Goal: Task Accomplishment & Management: Manage account settings

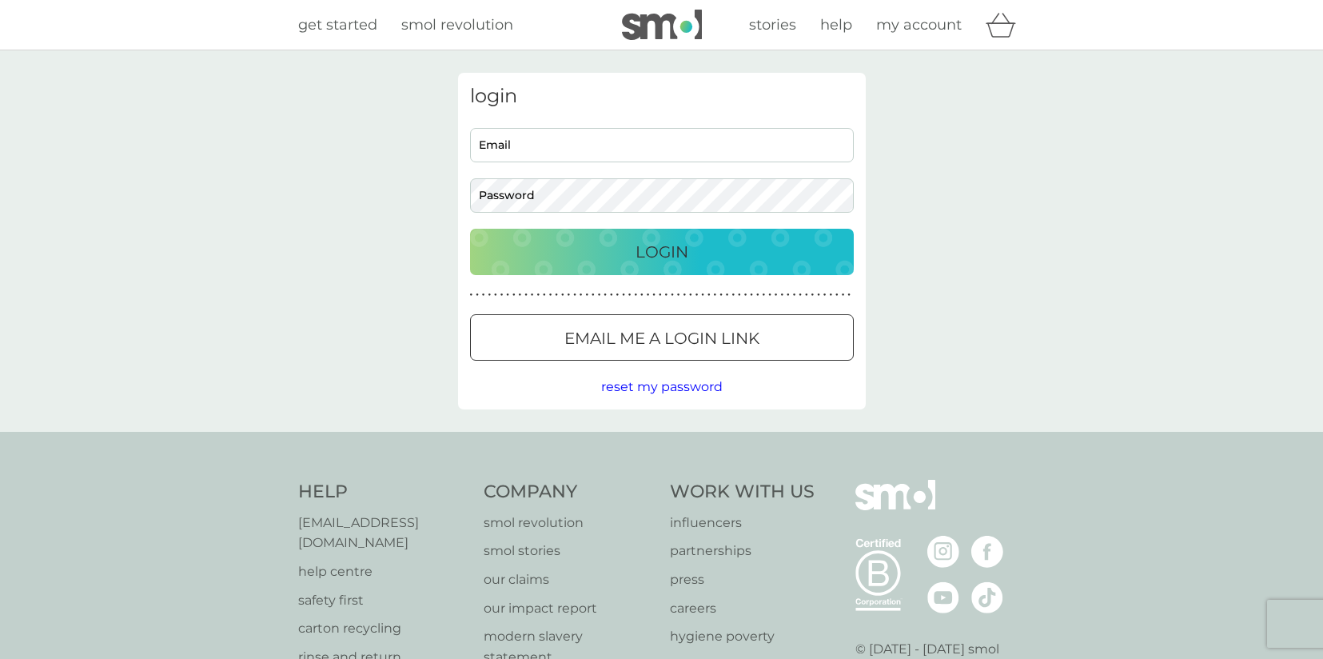
click at [697, 149] on input "Email" at bounding box center [662, 145] width 384 height 34
type input "[EMAIL_ADDRESS][DOMAIN_NAME]"
click at [605, 257] on div "Login" at bounding box center [662, 252] width 352 height 26
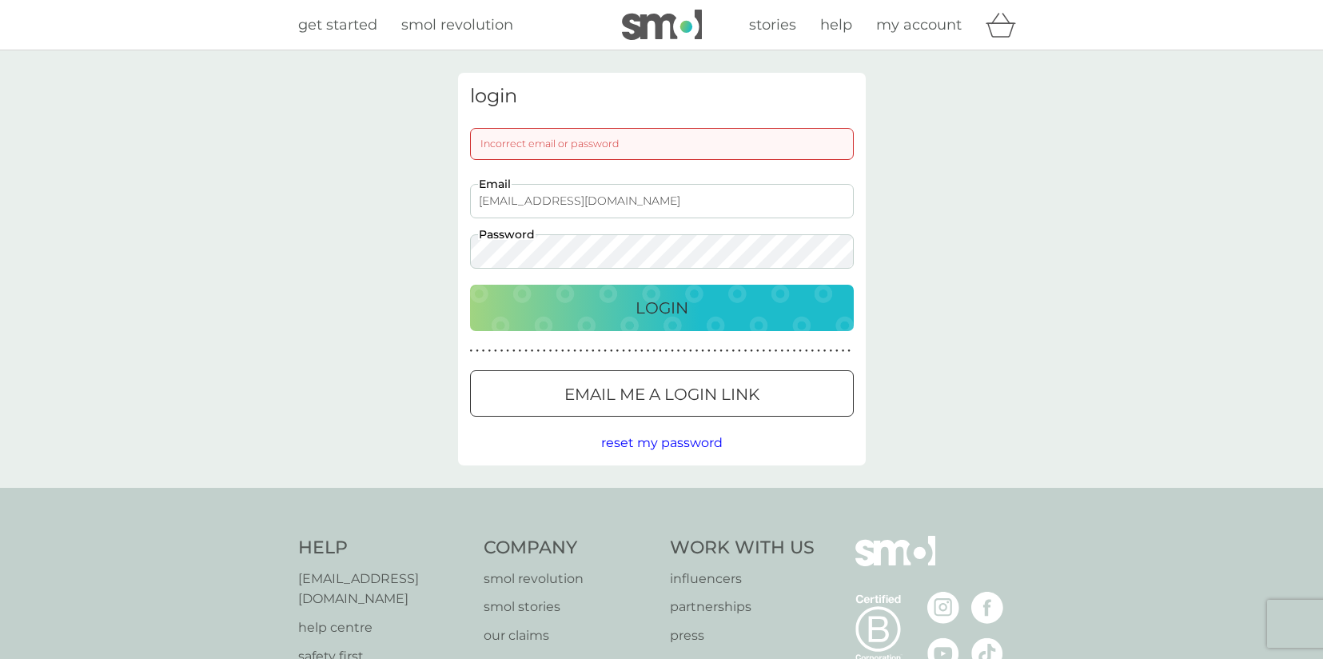
click at [717, 312] on div "Login" at bounding box center [662, 308] width 352 height 26
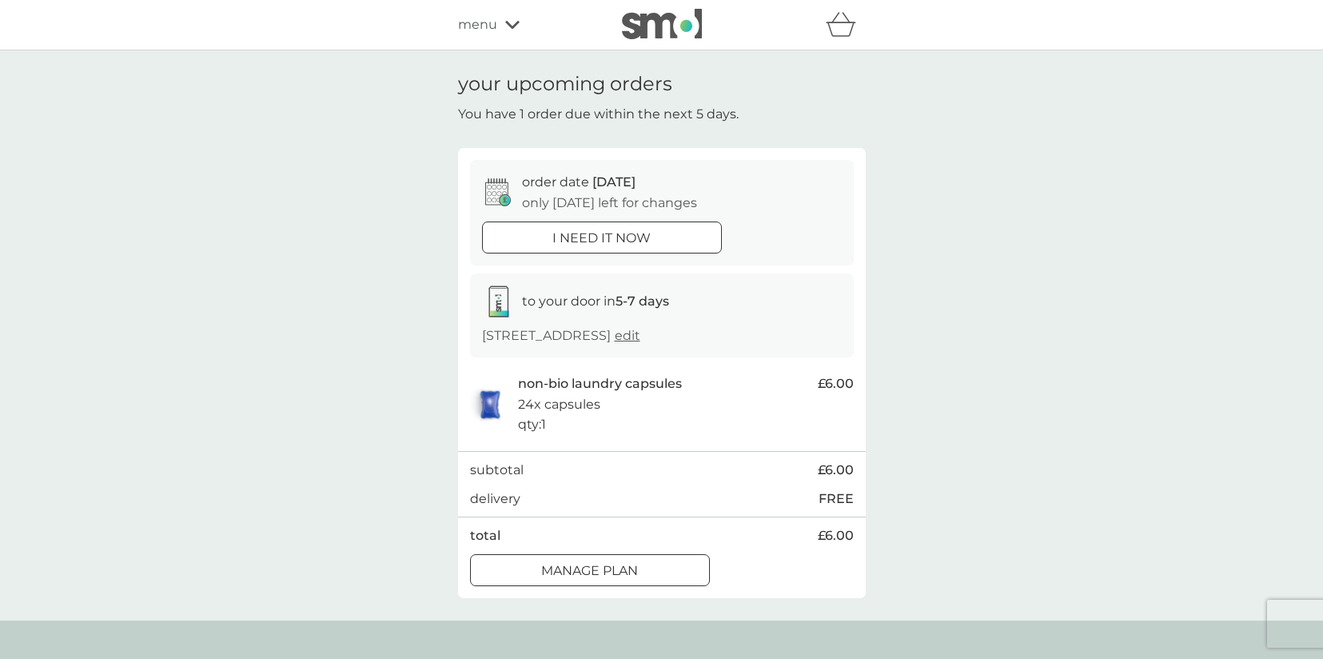
click at [490, 26] on span "menu" at bounding box center [477, 24] width 39 height 21
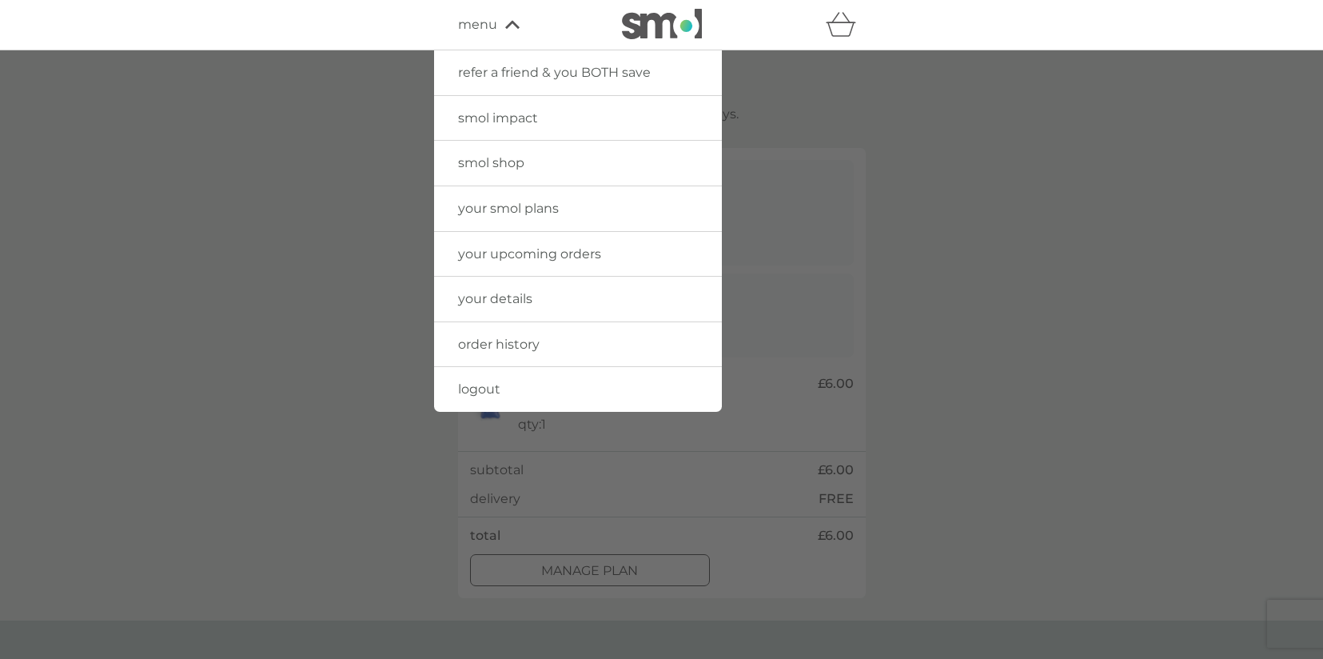
click at [508, 345] on span "order history" at bounding box center [499, 344] width 82 height 15
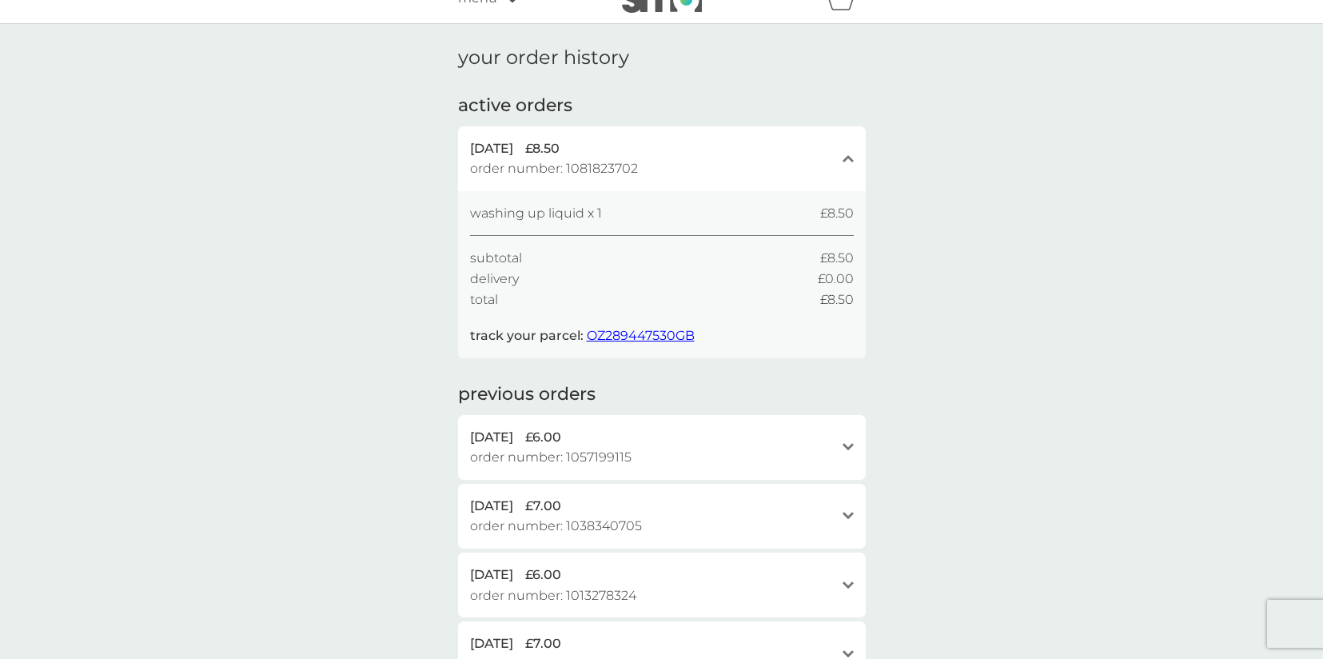
scroll to position [30, 0]
drag, startPoint x: 697, startPoint y: 279, endPoint x: 759, endPoint y: 241, distance: 72.1
click at [759, 241] on div "washing up liquid x 1 £8.50 subtotal £8.50 delivery £0.00 total £8.50" at bounding box center [662, 252] width 384 height 106
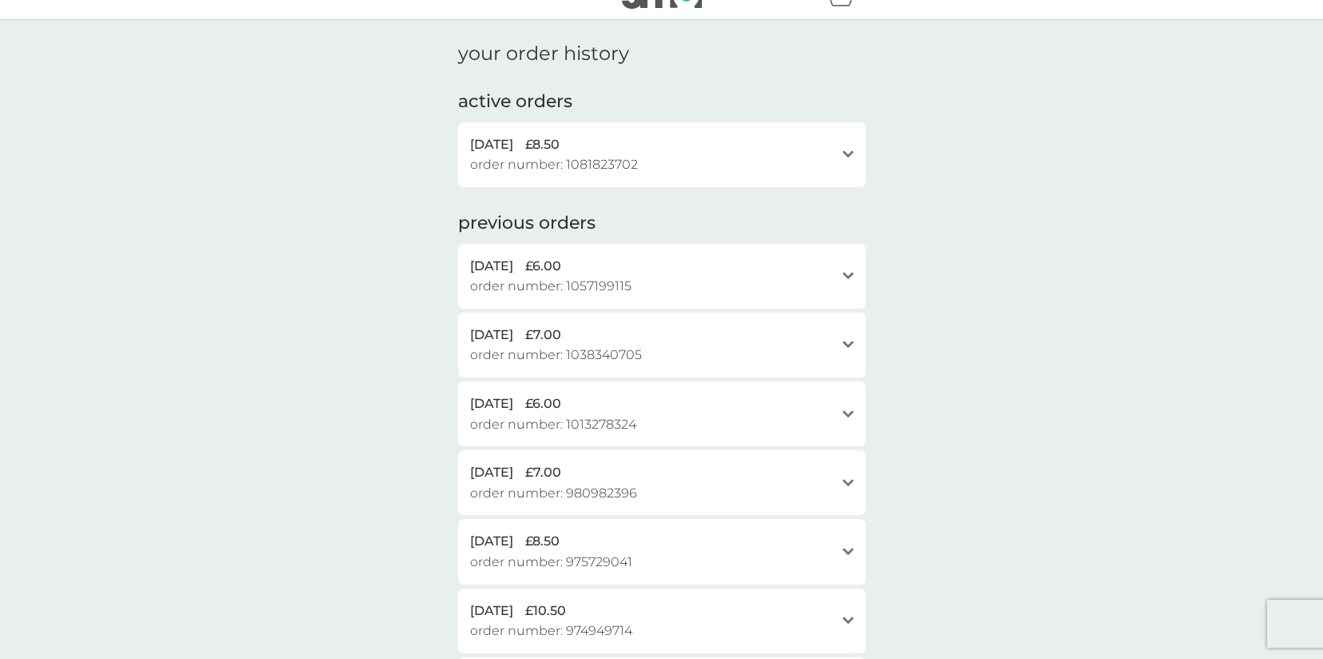
click at [757, 157] on div "[DATE] £8.50 order number: 1081823702" at bounding box center [652, 154] width 365 height 41
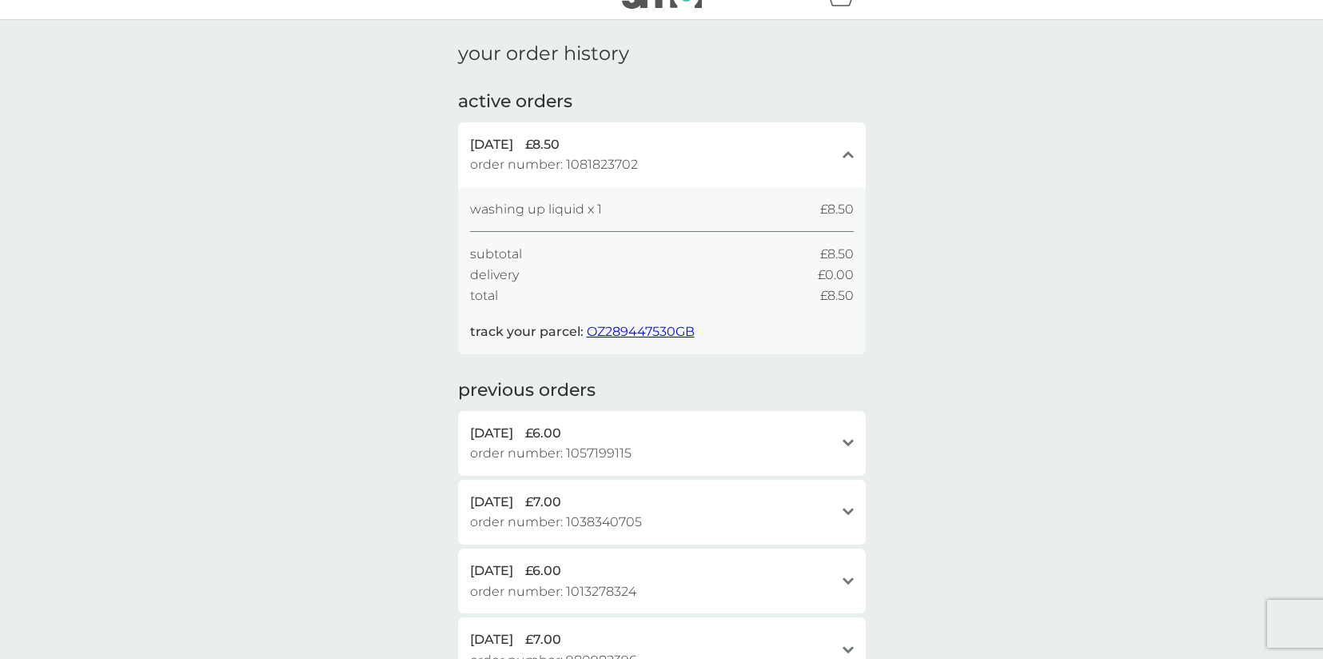
scroll to position [0, 0]
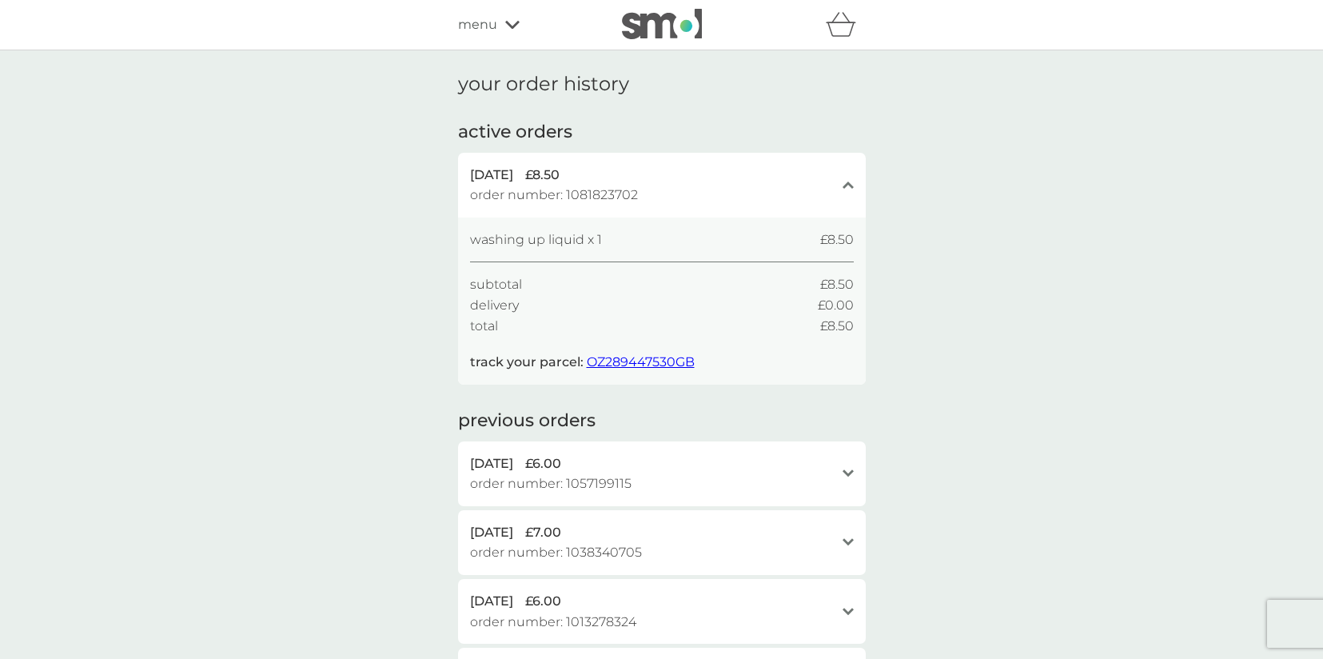
click at [536, 131] on h2 "active orders" at bounding box center [515, 132] width 114 height 25
click at [488, 30] on span "menu" at bounding box center [477, 24] width 39 height 21
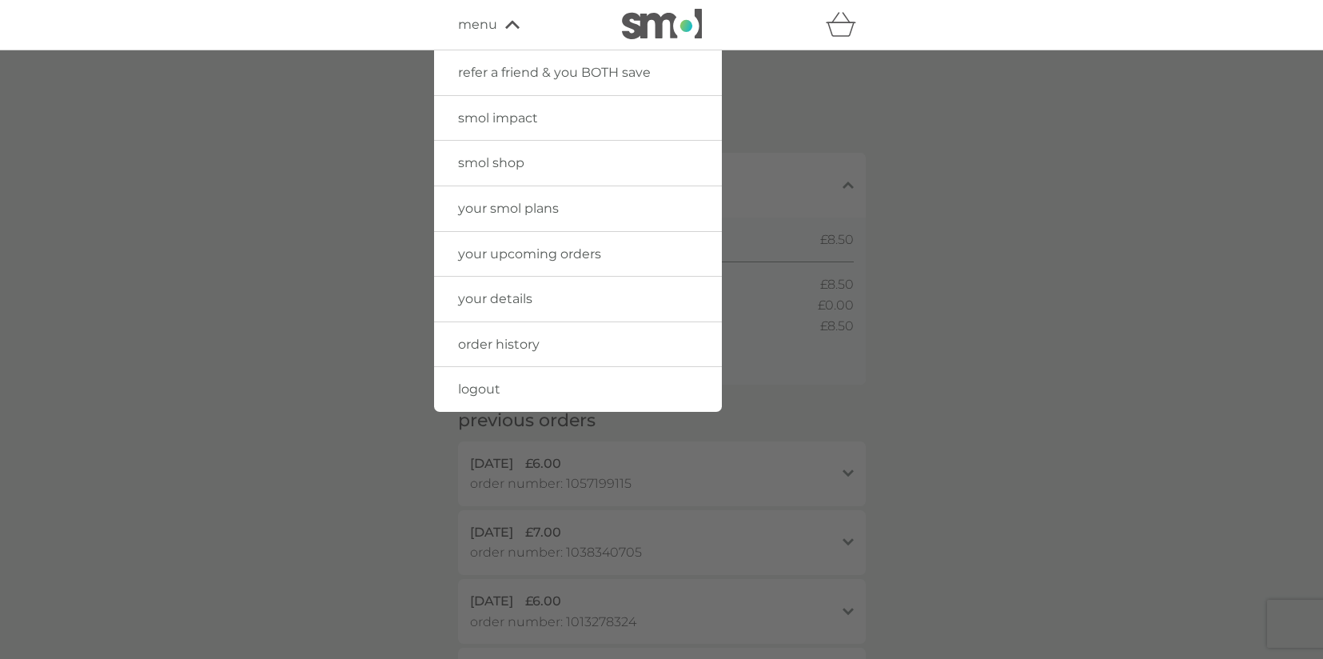
click at [387, 138] on div at bounding box center [661, 379] width 1323 height 659
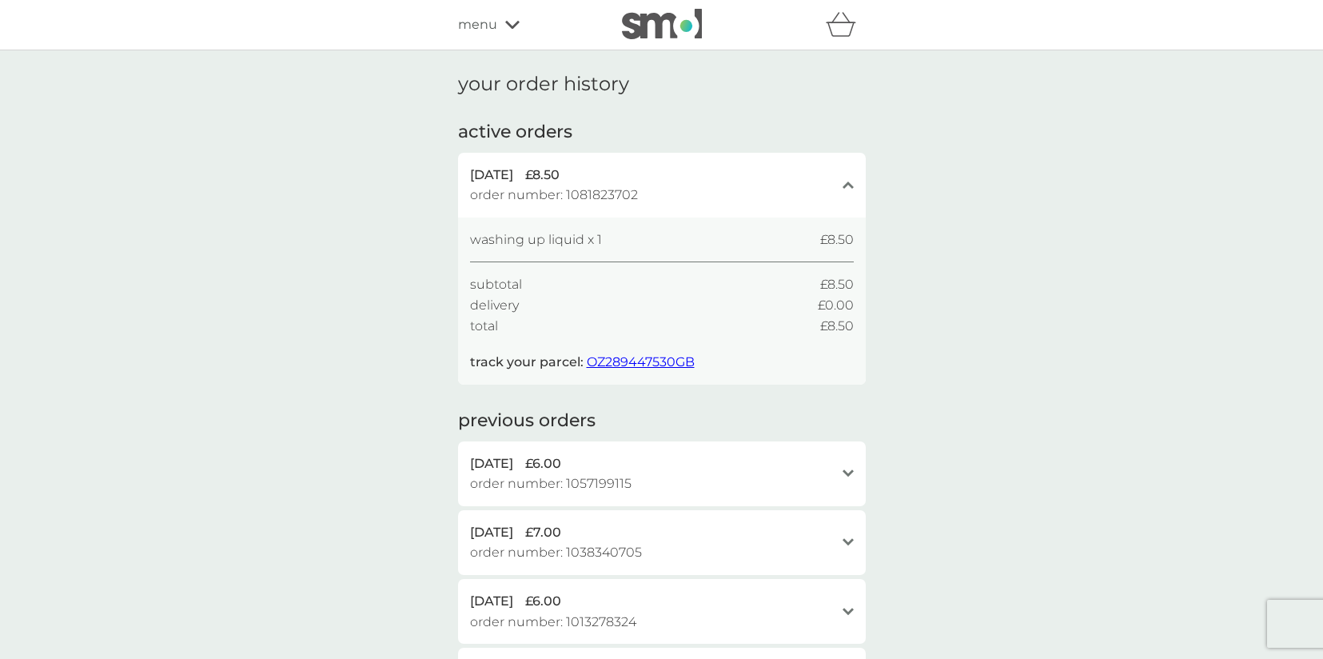
click at [476, 19] on span "menu" at bounding box center [477, 24] width 39 height 21
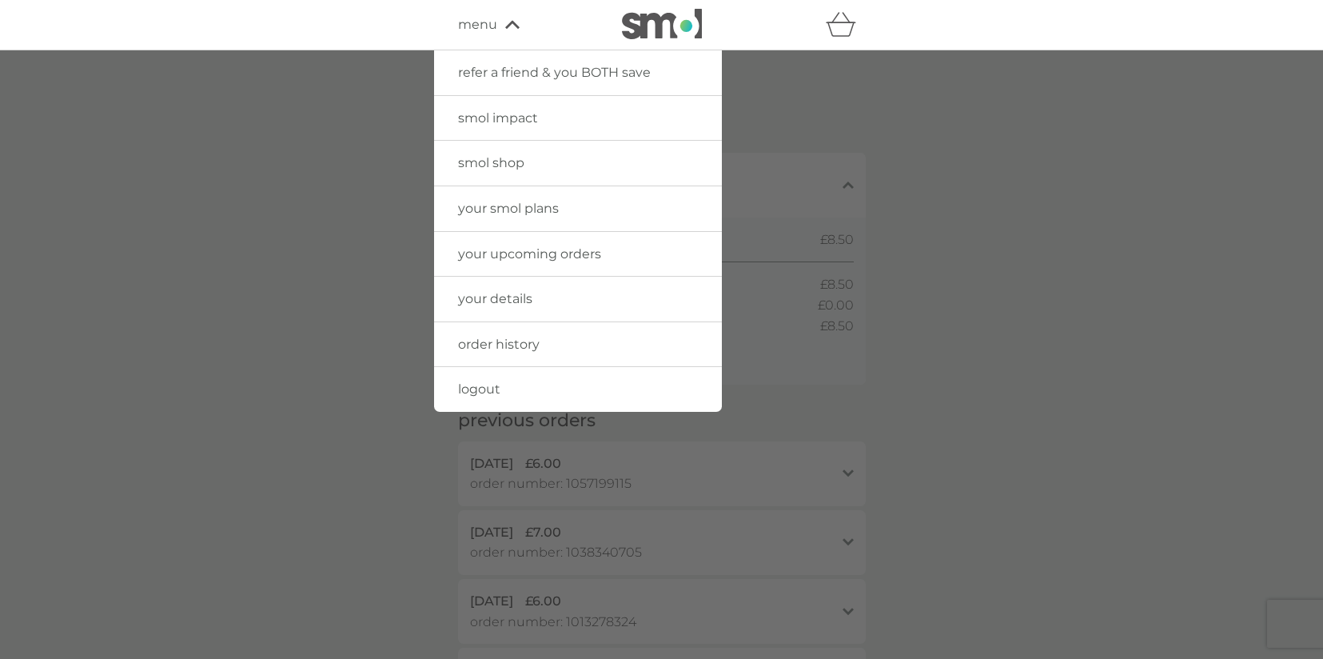
click at [522, 345] on span "order history" at bounding box center [499, 344] width 82 height 15
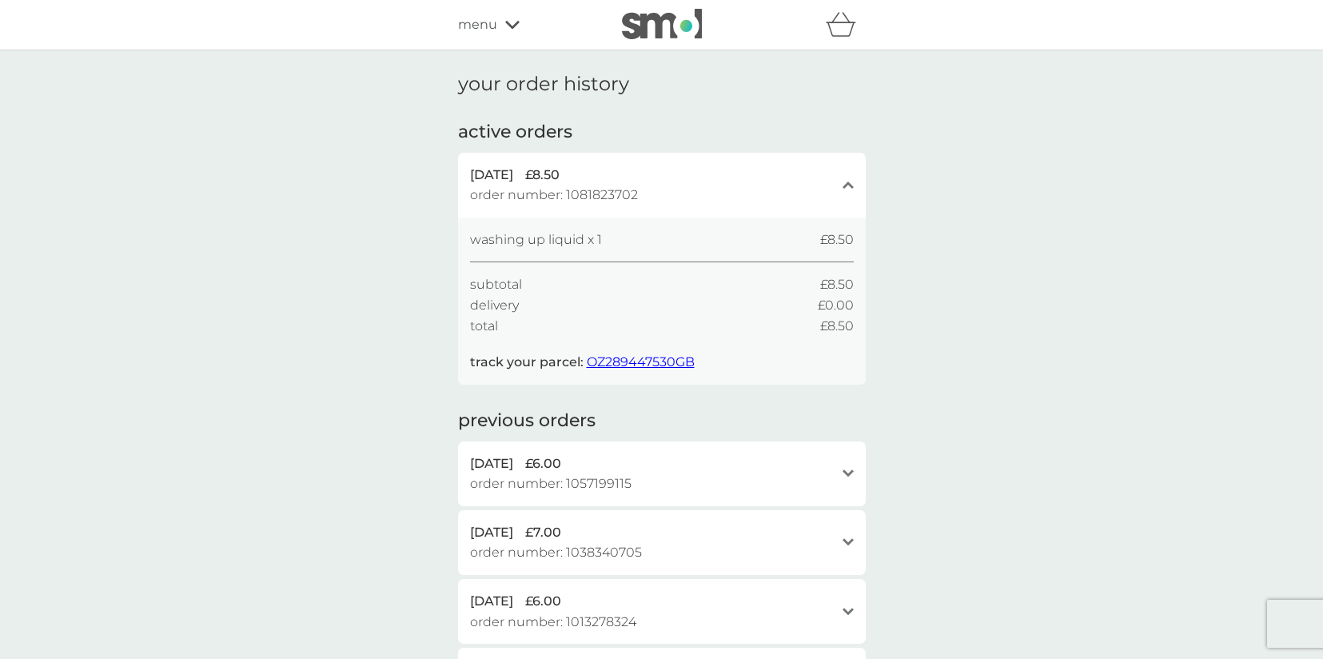
click at [504, 32] on div "menu" at bounding box center [526, 24] width 136 height 21
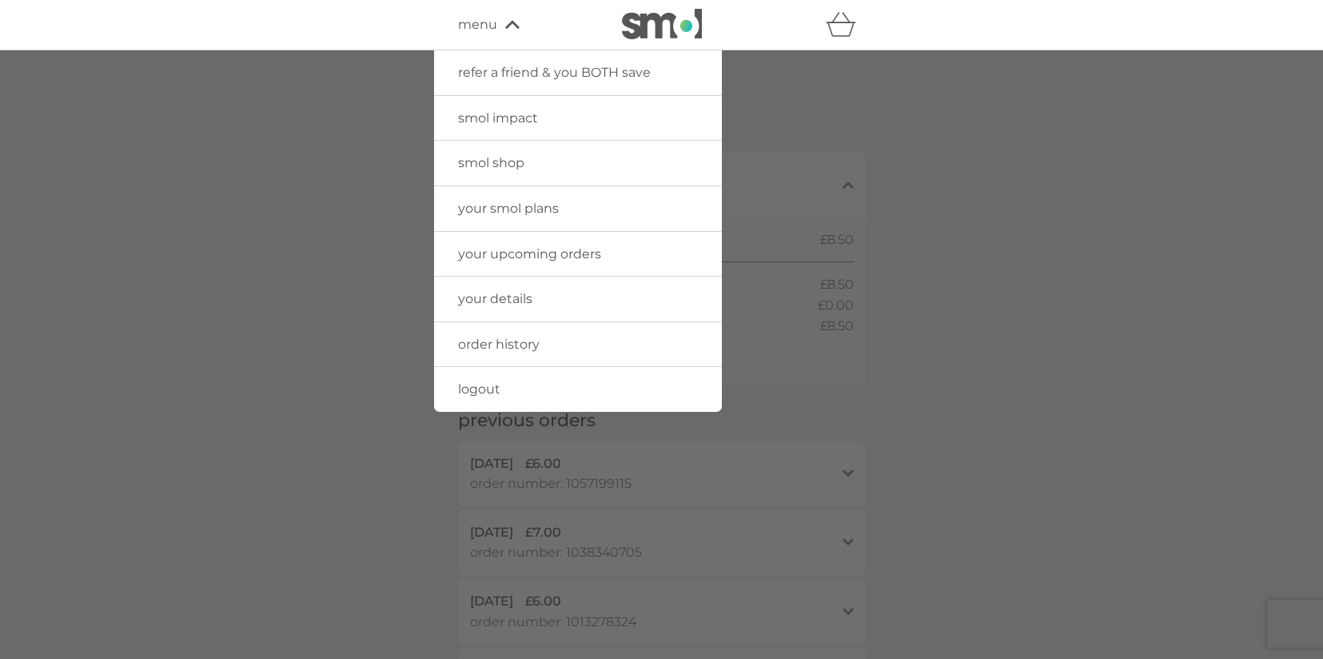
click at [546, 258] on span "your upcoming orders" at bounding box center [529, 253] width 143 height 15
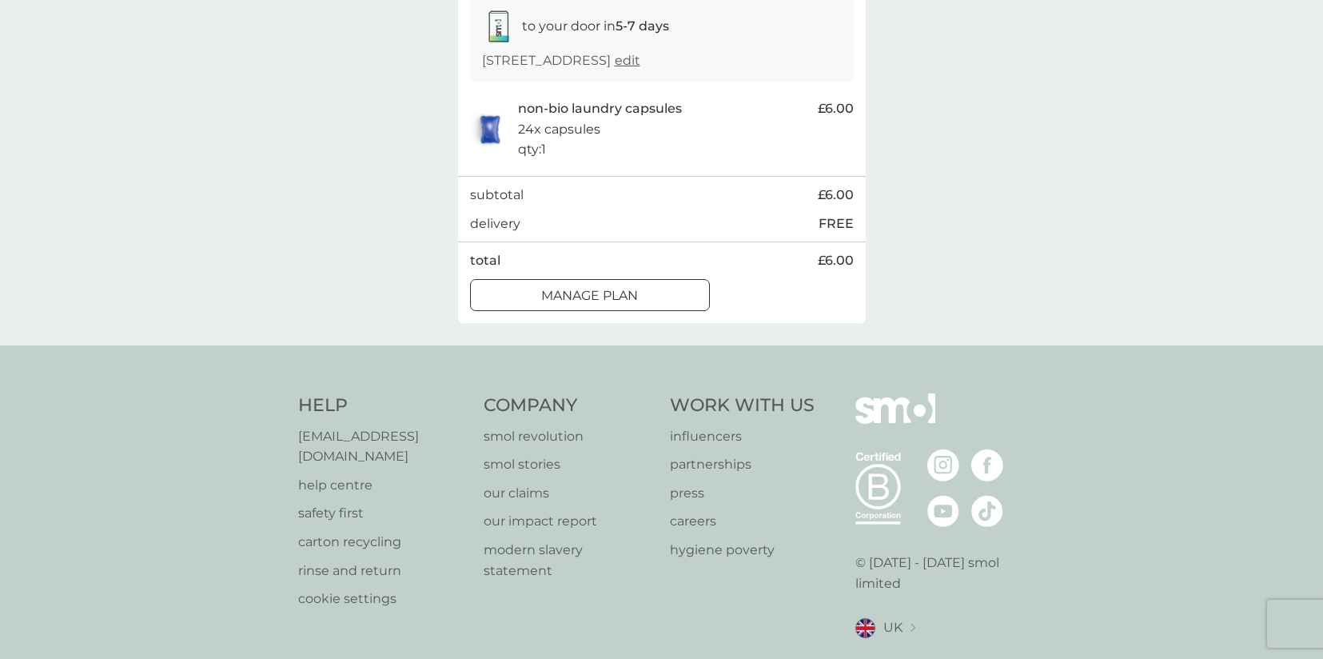
scroll to position [321, 0]
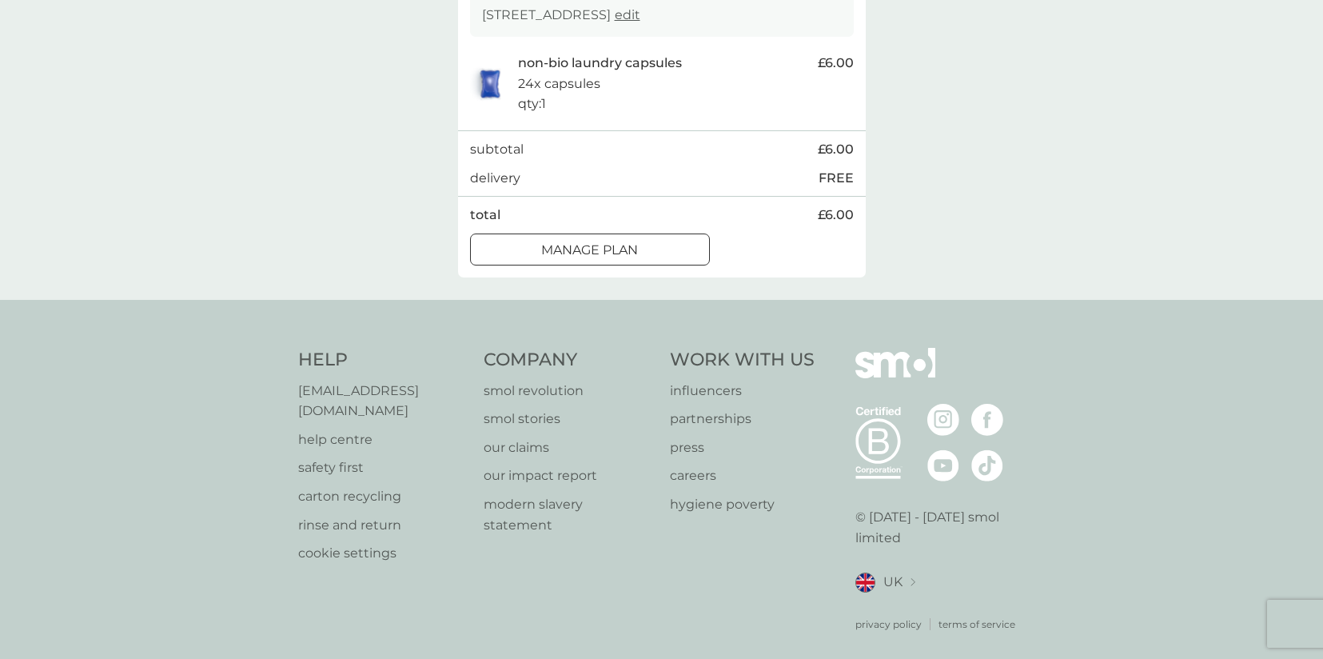
click at [637, 242] on p "Manage plan" at bounding box center [589, 250] width 97 height 21
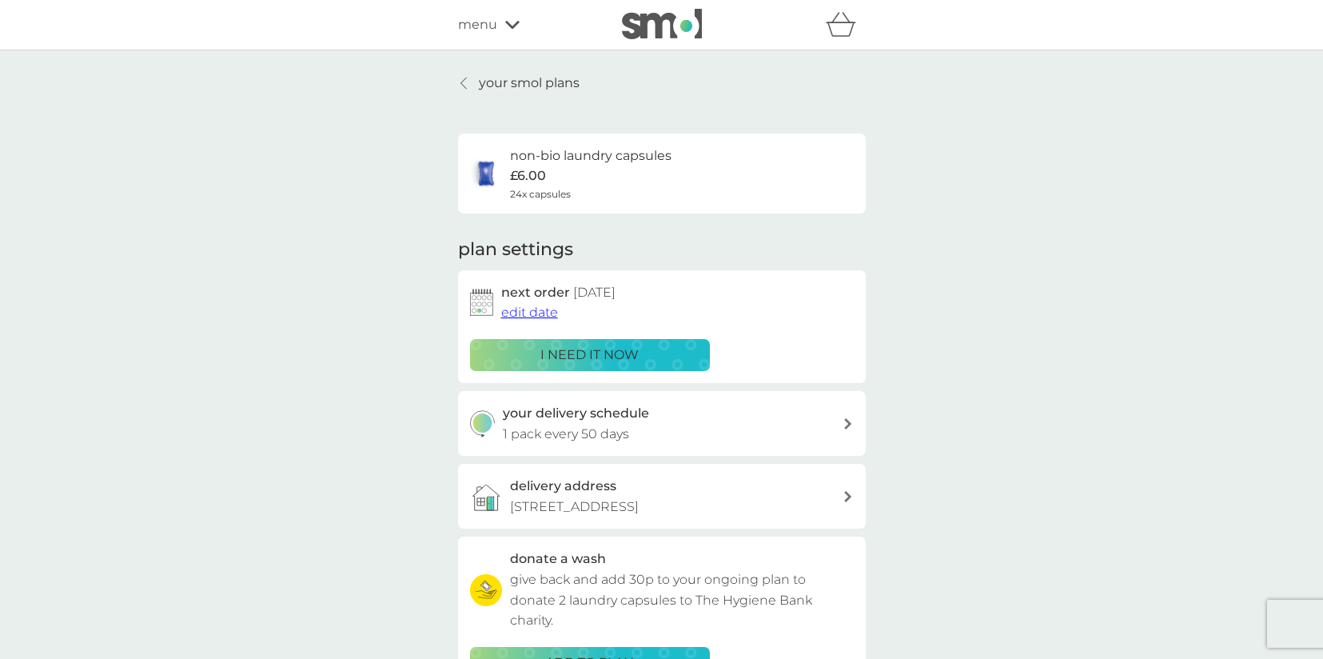
click at [532, 85] on p "your smol plans" at bounding box center [529, 83] width 101 height 21
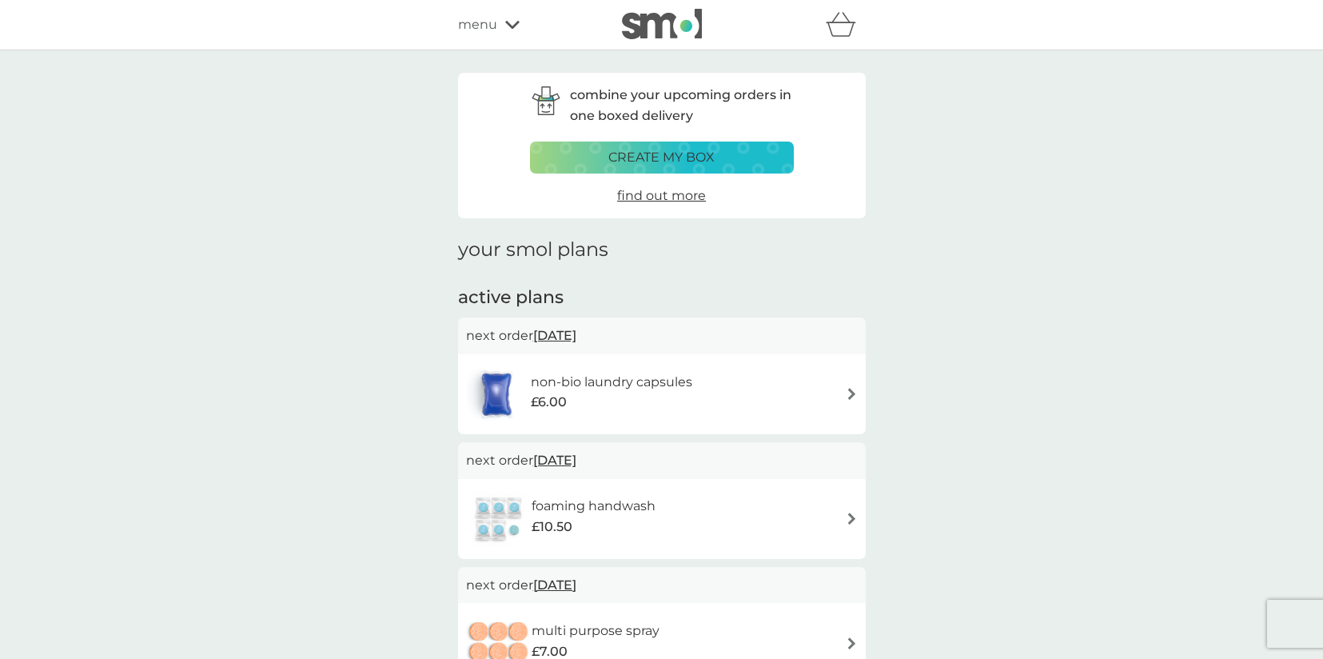
click at [675, 166] on p "create my box" at bounding box center [661, 157] width 106 height 21
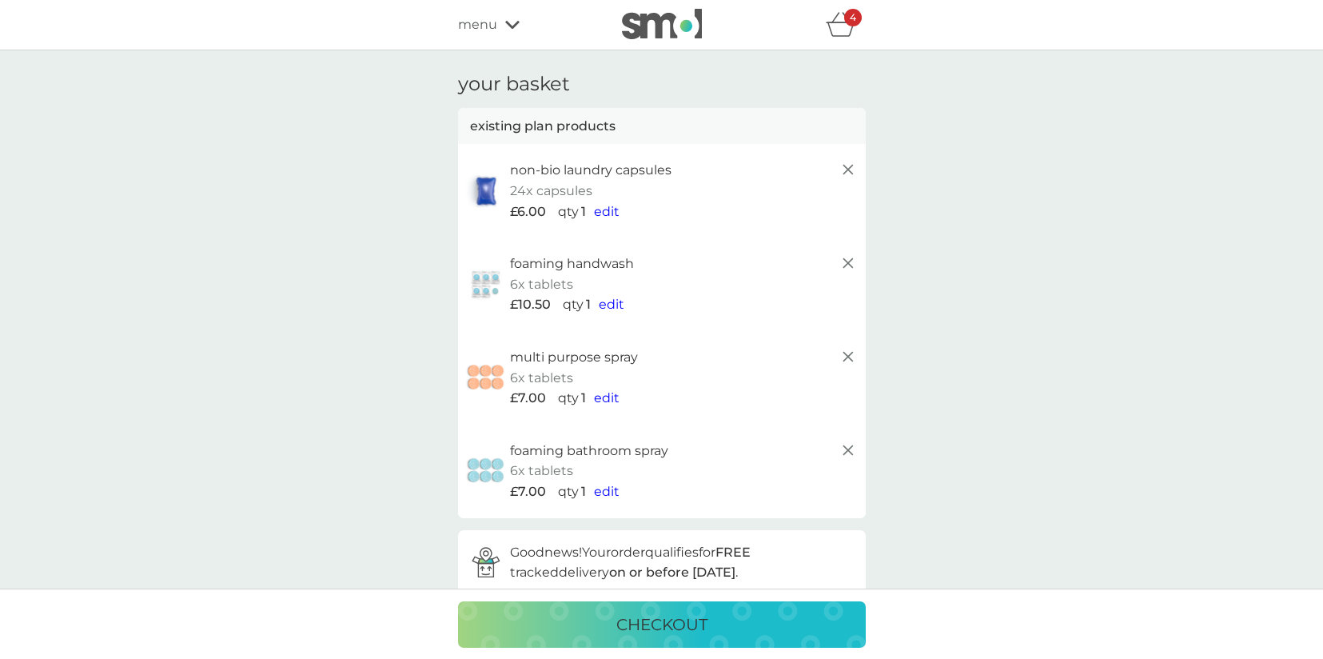
click at [611, 303] on span "edit" at bounding box center [612, 304] width 26 height 15
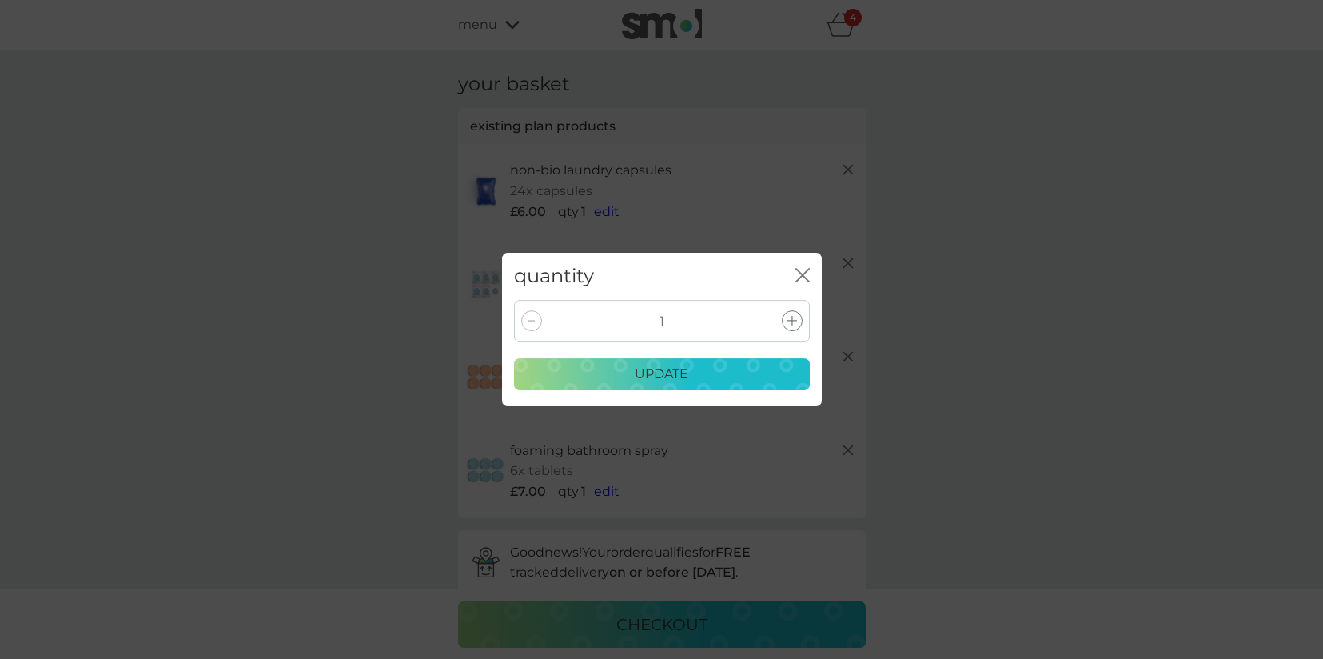
click at [536, 321] on div at bounding box center [531, 320] width 21 height 21
click at [804, 273] on icon "close" at bounding box center [802, 275] width 14 height 14
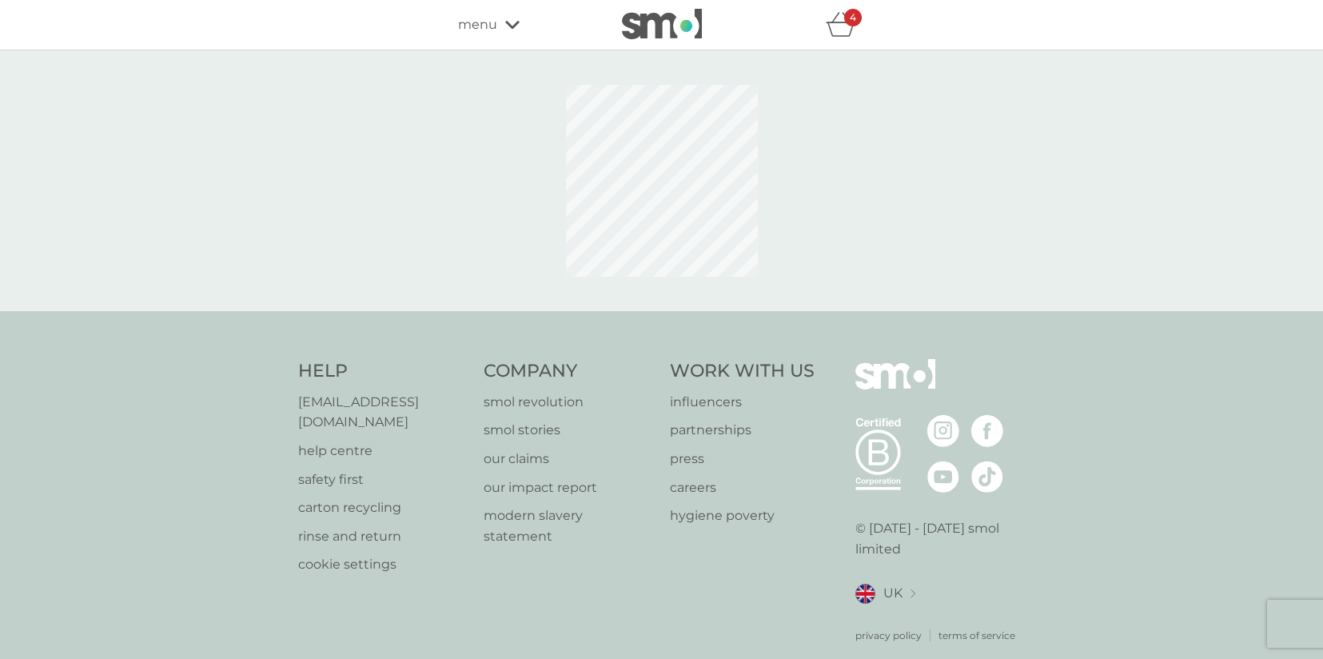
scroll to position [11, 0]
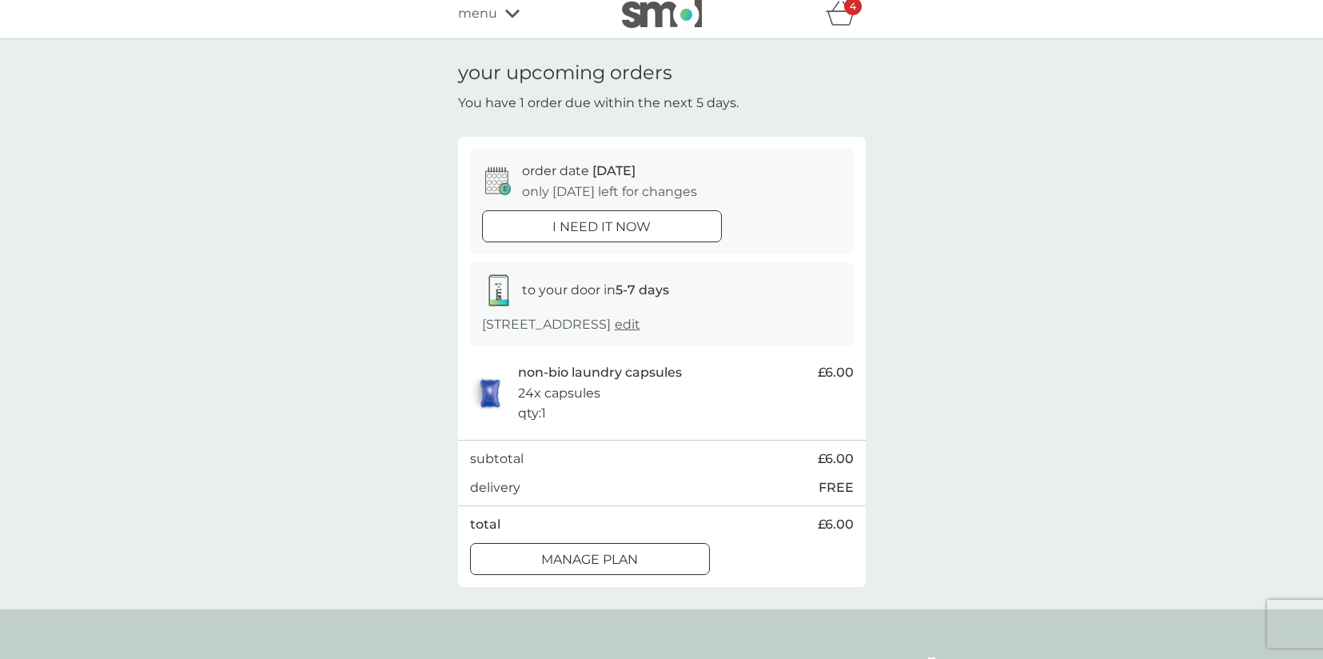
click at [476, 7] on span "menu" at bounding box center [477, 13] width 39 height 21
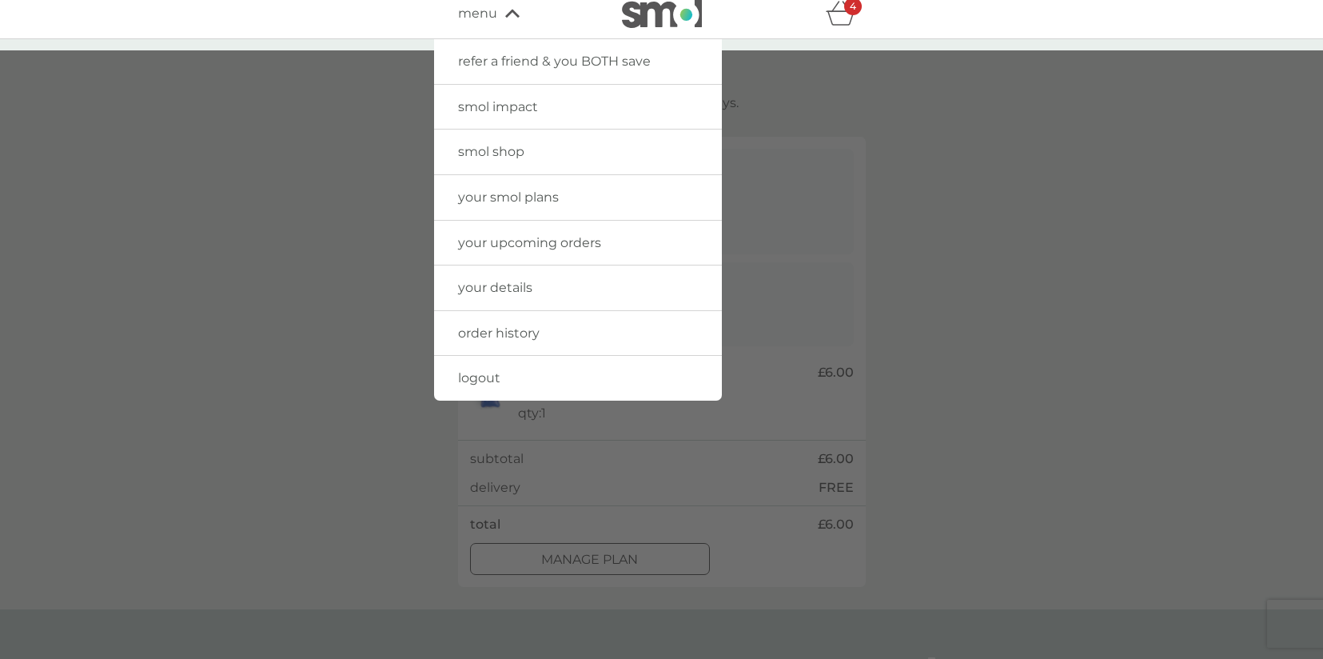
click at [566, 183] on link "your smol plans" at bounding box center [578, 197] width 288 height 45
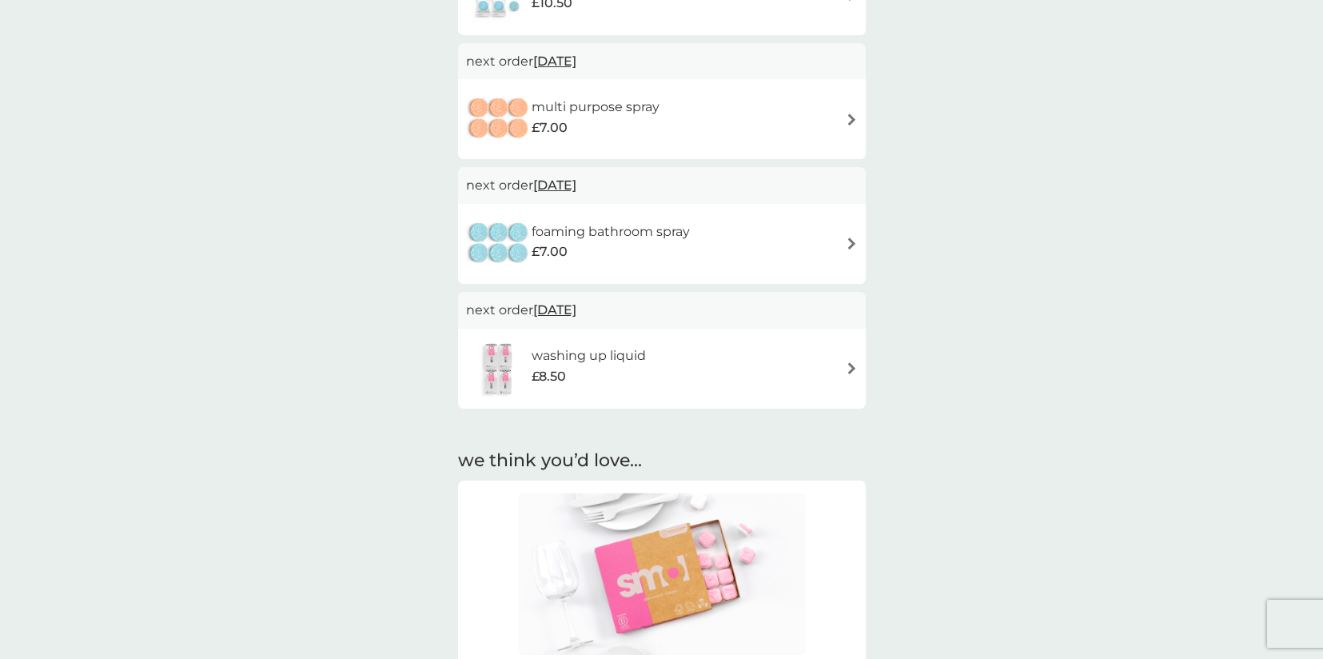
scroll to position [365, 0]
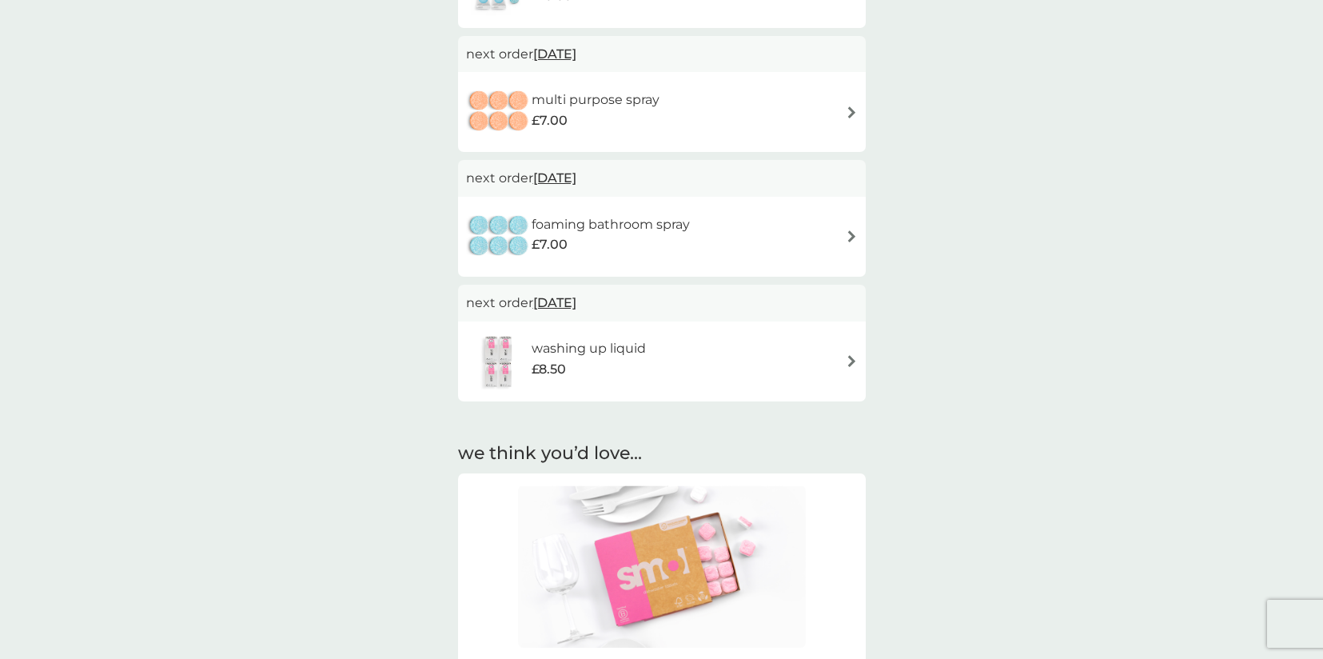
click at [627, 361] on div "£8.50" at bounding box center [589, 369] width 114 height 21
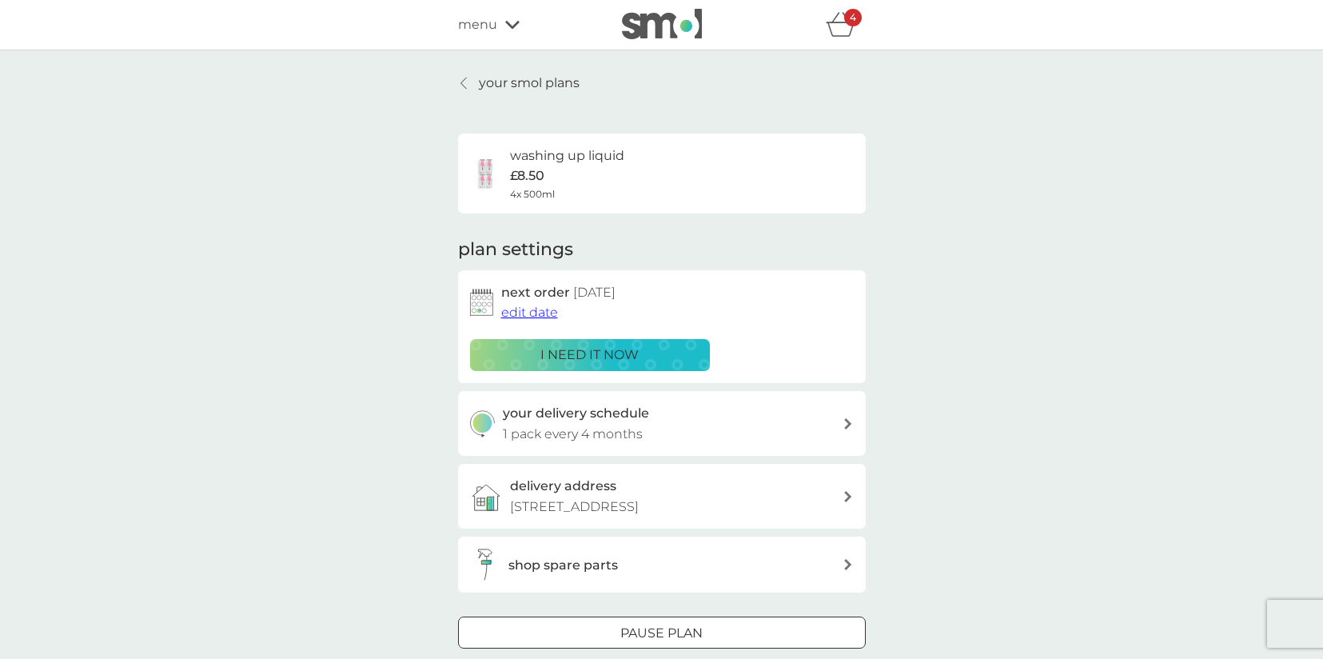
click at [624, 357] on p "i need it now" at bounding box center [589, 355] width 98 height 21
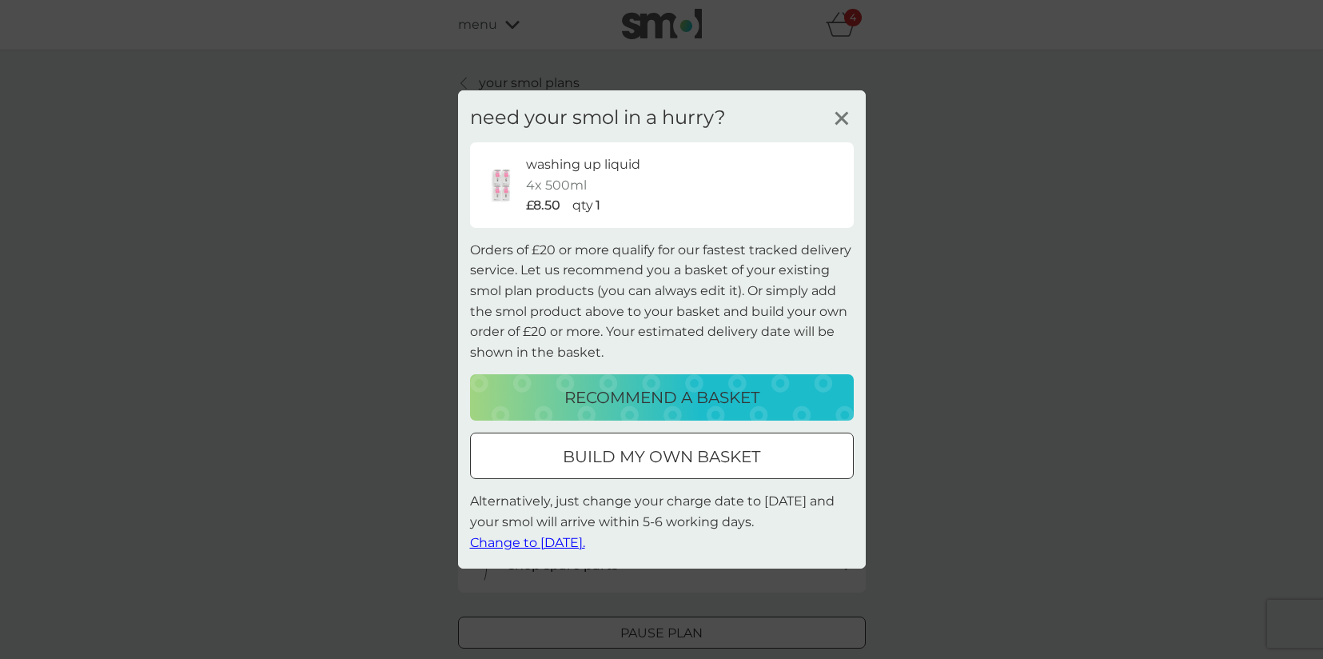
click at [616, 404] on p "recommend a basket" at bounding box center [661, 397] width 195 height 26
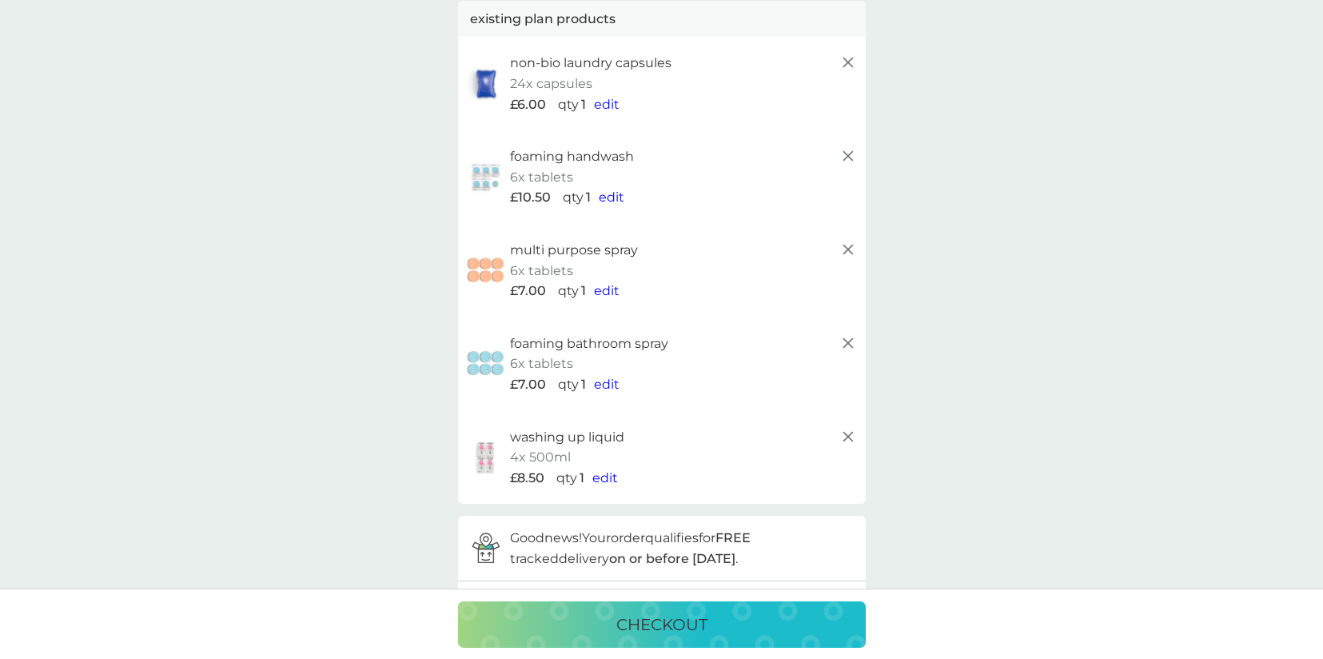
scroll to position [111, 0]
